Goal: Information Seeking & Learning: Learn about a topic

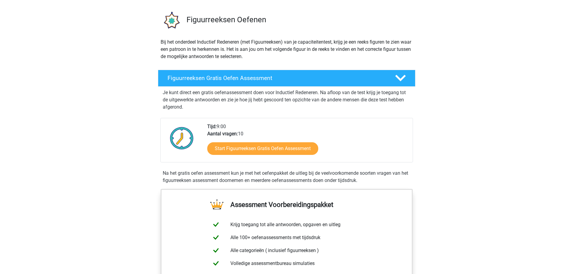
scroll to position [37, 0]
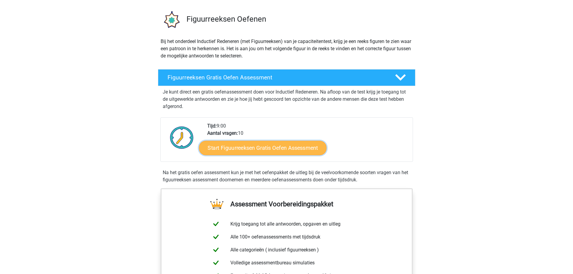
click at [249, 150] on link "Start Figuurreeksen Gratis Oefen Assessment" at bounding box center [263, 148] width 128 height 14
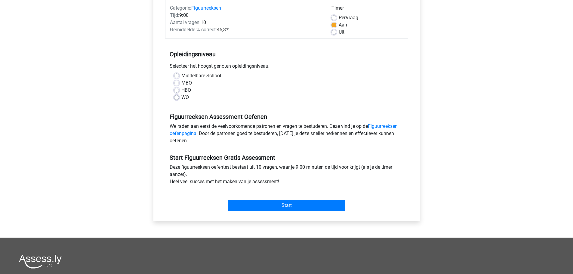
scroll to position [79, 0]
click at [181, 91] on label "HBO" at bounding box center [186, 89] width 10 height 7
click at [177, 91] on input "HBO" at bounding box center [176, 89] width 5 height 6
radio input "true"
click at [288, 204] on input "Start" at bounding box center [286, 205] width 117 height 11
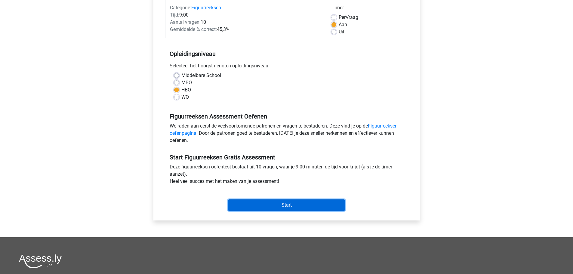
click at [285, 208] on input "Start" at bounding box center [286, 205] width 117 height 11
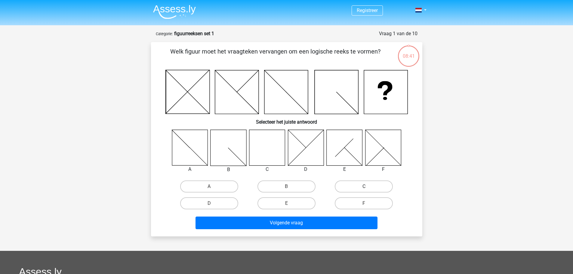
click at [365, 186] on label "C" at bounding box center [364, 187] width 58 height 12
click at [365, 187] on input "C" at bounding box center [366, 189] width 4 height 4
radio input "true"
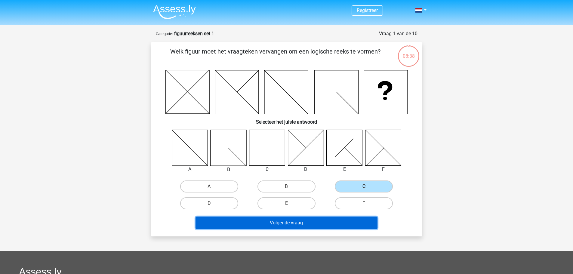
click at [296, 223] on button "Volgende vraag" at bounding box center [287, 223] width 182 height 13
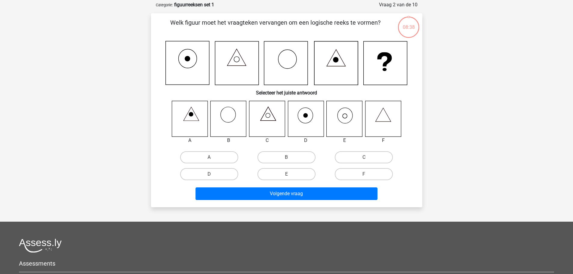
scroll to position [30, 0]
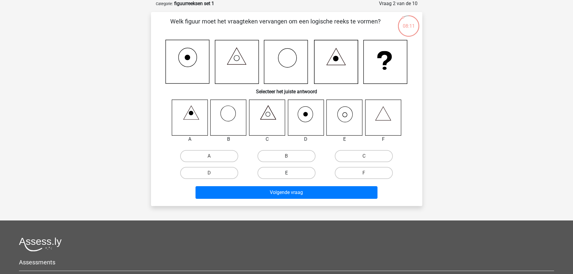
click at [284, 172] on label "E" at bounding box center [287, 173] width 58 height 12
click at [287, 173] on input "E" at bounding box center [289, 175] width 4 height 4
radio input "true"
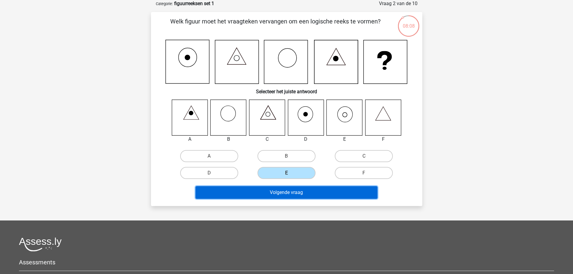
click at [287, 191] on button "Volgende vraag" at bounding box center [287, 192] width 182 height 13
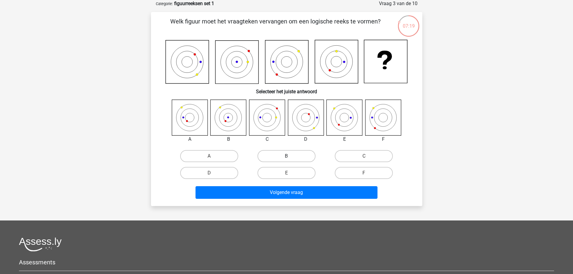
click at [286, 154] on label "B" at bounding box center [287, 156] width 58 height 12
click at [287, 156] on input "B" at bounding box center [289, 158] width 4 height 4
radio input "true"
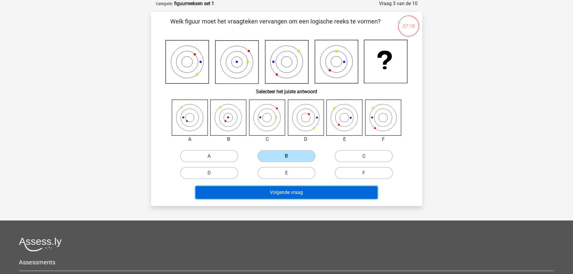
click at [284, 193] on button "Volgende vraag" at bounding box center [287, 192] width 182 height 13
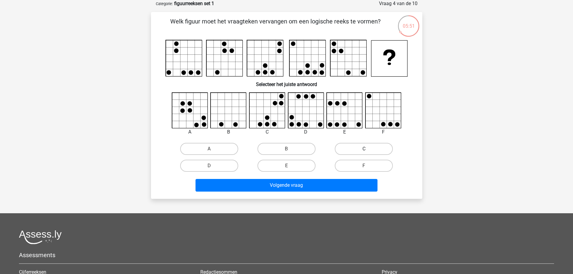
click at [354, 148] on label "C" at bounding box center [364, 149] width 58 height 12
click at [364, 149] on input "C" at bounding box center [366, 151] width 4 height 4
radio input "true"
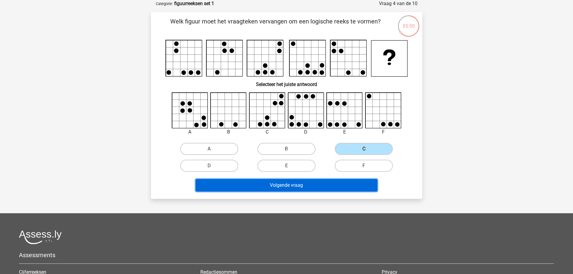
click at [289, 185] on button "Volgende vraag" at bounding box center [287, 185] width 182 height 13
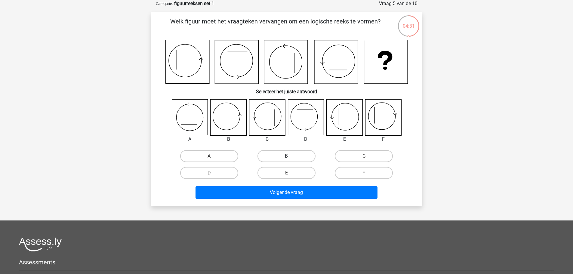
click at [290, 156] on label "B" at bounding box center [287, 156] width 58 height 12
click at [290, 156] on input "B" at bounding box center [289, 158] width 4 height 4
radio input "true"
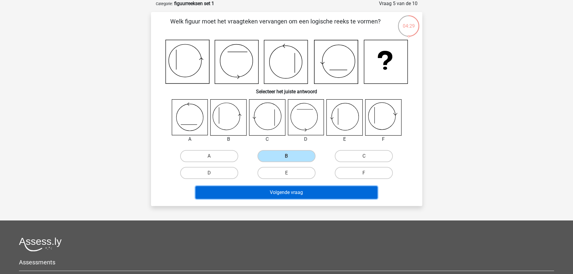
click at [291, 193] on button "Volgende vraag" at bounding box center [287, 192] width 182 height 13
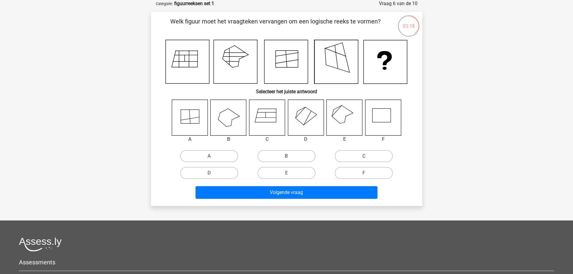
click at [345, 114] on icon at bounding box center [345, 118] width 36 height 36
click at [286, 176] on label "E" at bounding box center [287, 173] width 58 height 12
click at [287, 176] on input "E" at bounding box center [289, 175] width 4 height 4
radio input "true"
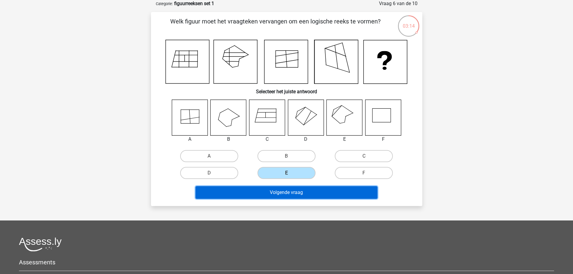
click at [299, 195] on button "Volgende vraag" at bounding box center [287, 192] width 182 height 13
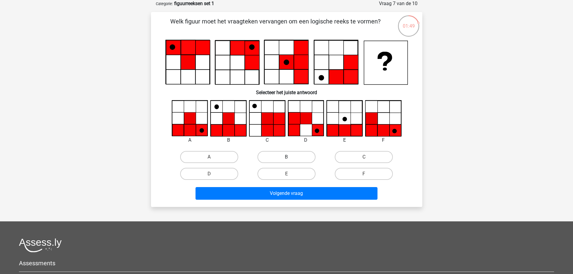
click at [279, 155] on label "B" at bounding box center [287, 157] width 58 height 12
click at [287, 157] on input "B" at bounding box center [289, 159] width 4 height 4
radio input "true"
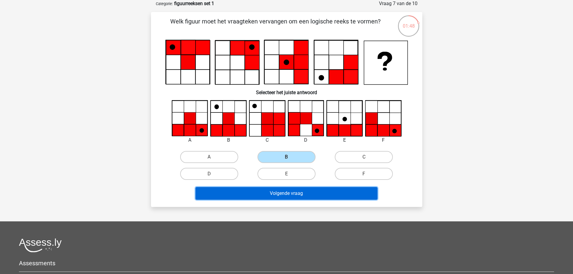
click at [296, 191] on button "Volgende vraag" at bounding box center [287, 193] width 182 height 13
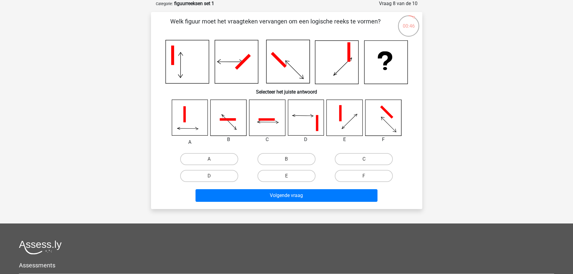
click at [274, 117] on icon at bounding box center [267, 118] width 36 height 36
click at [345, 158] on label "C" at bounding box center [364, 159] width 58 height 12
click at [364, 159] on input "C" at bounding box center [366, 161] width 4 height 4
radio input "true"
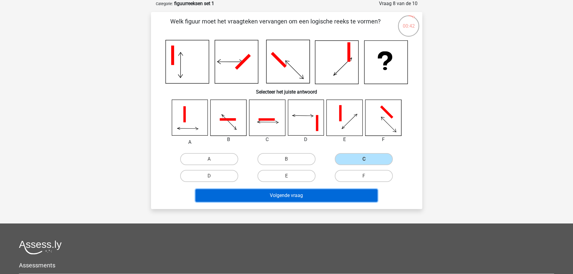
click at [292, 193] on button "Volgende vraag" at bounding box center [287, 195] width 182 height 13
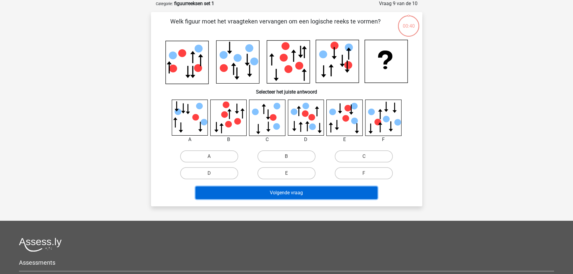
click at [292, 193] on button "Volgende vraag" at bounding box center [287, 193] width 182 height 13
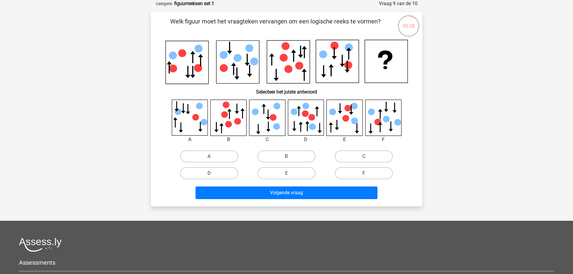
click at [131, 163] on div "Registreer Nederlands English" at bounding box center [286, 175] width 573 height 410
click at [290, 153] on label "B" at bounding box center [287, 156] width 58 height 12
click at [290, 156] on input "B" at bounding box center [289, 158] width 4 height 4
radio input "true"
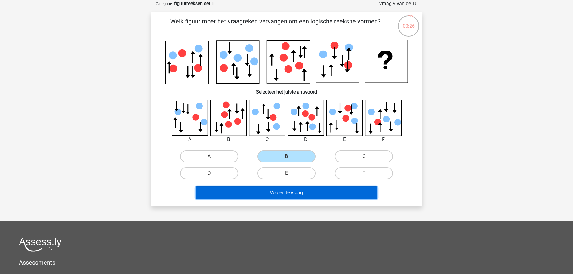
click at [291, 193] on button "Volgende vraag" at bounding box center [287, 193] width 182 height 13
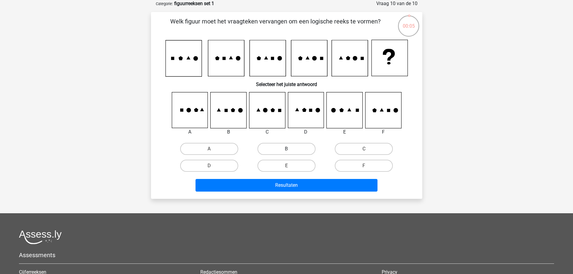
click at [287, 148] on label "B" at bounding box center [287, 149] width 58 height 12
click at [287, 149] on input "B" at bounding box center [289, 151] width 4 height 4
radio input "true"
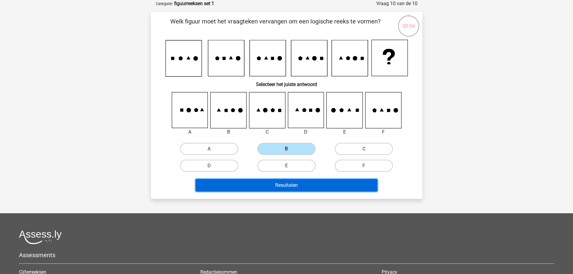
click at [293, 186] on button "Resultaten" at bounding box center [287, 185] width 182 height 13
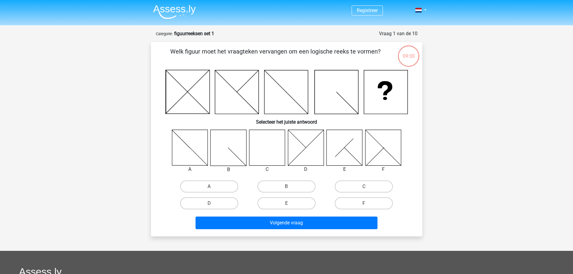
scroll to position [30, 0]
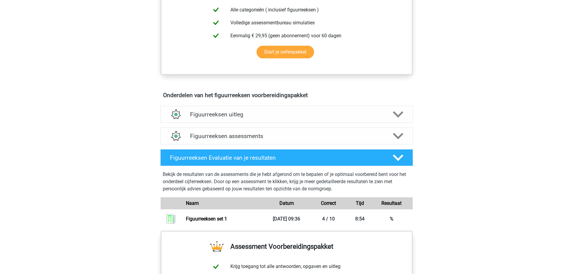
scroll to position [278, 0]
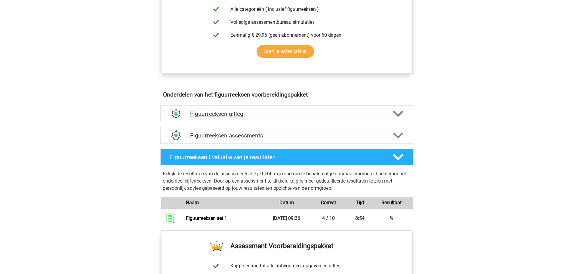
click at [399, 113] on icon at bounding box center [398, 114] width 11 height 11
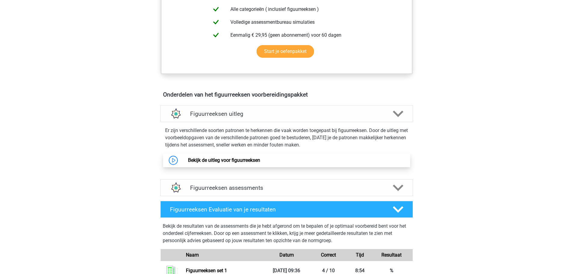
click at [234, 159] on link "Bekijk de uitleg voor figuurreeksen" at bounding box center [224, 160] width 72 height 6
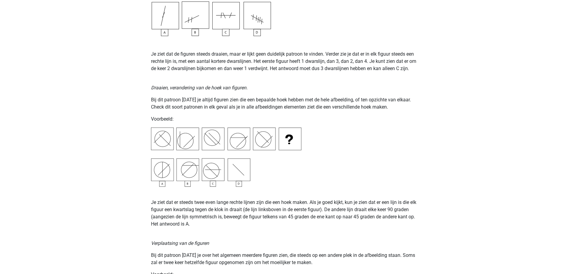
scroll to position [688, 0]
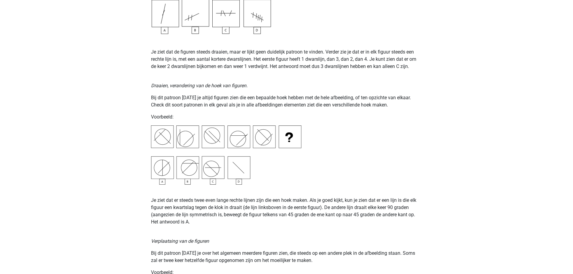
click at [231, 199] on p "Je ziet dat er steeds twee even lange rechte lijnen zijn die een hoek maken. Al…" at bounding box center [286, 211] width 271 height 29
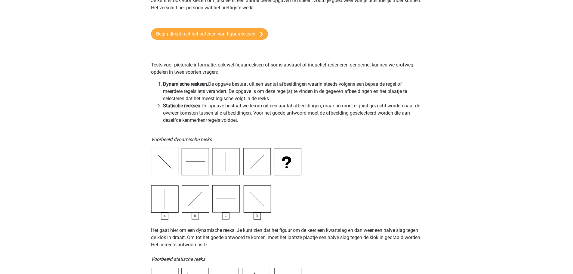
scroll to position [0, 0]
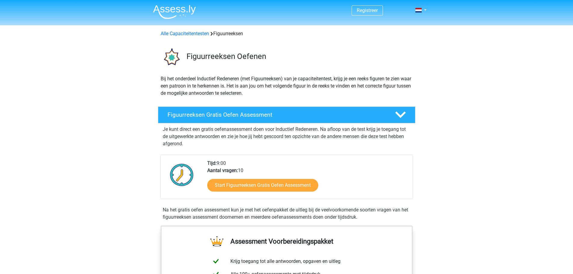
scroll to position [278, 0]
